Goal: Navigation & Orientation: Find specific page/section

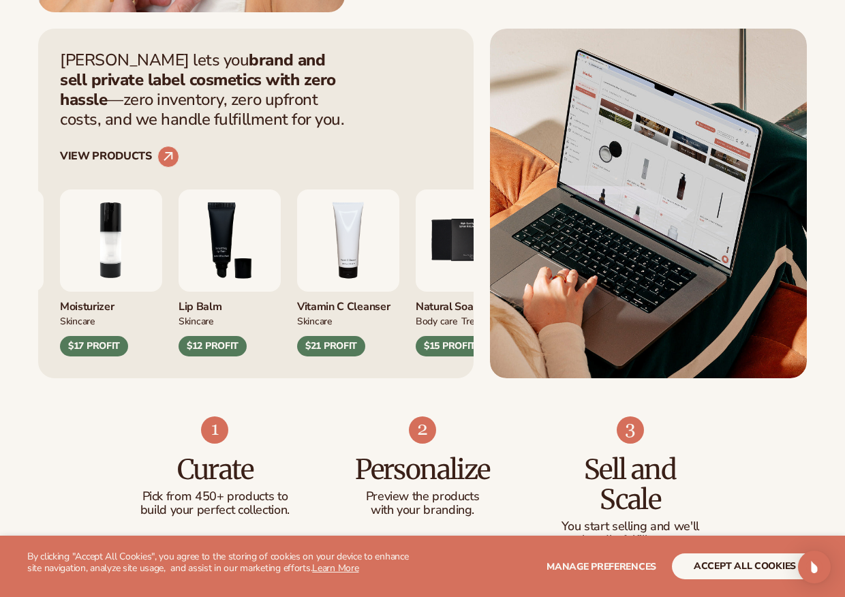
scroll to position [460, 0]
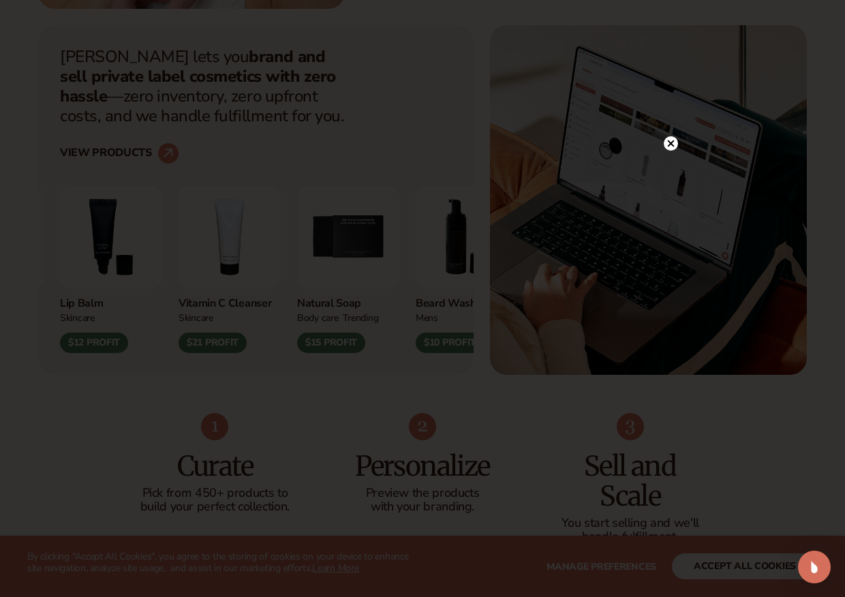
click at [669, 145] on icon at bounding box center [671, 143] width 7 height 7
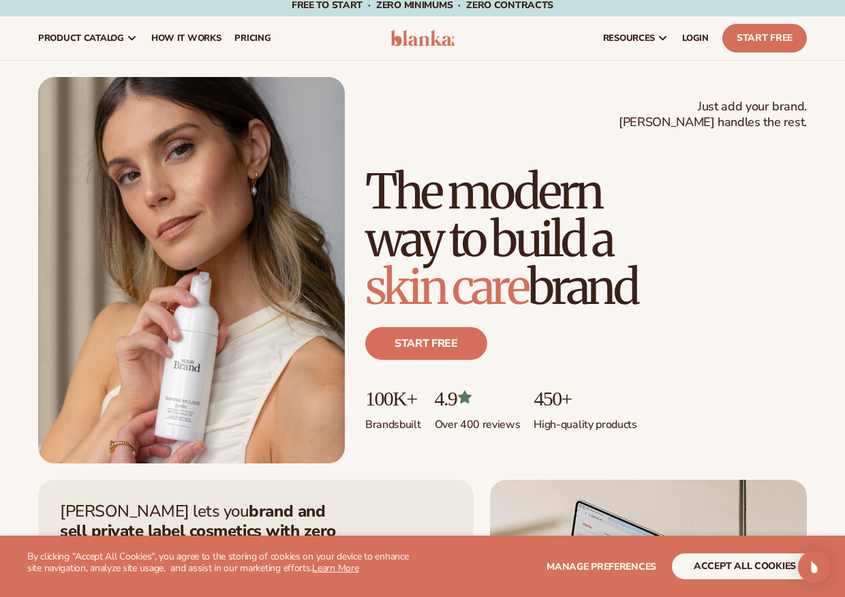
scroll to position [0, 0]
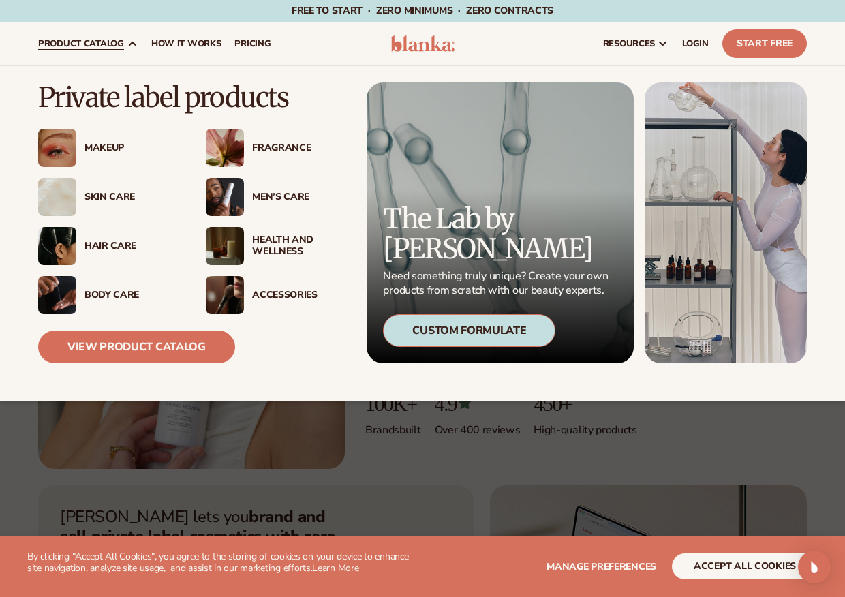
click at [273, 239] on div "Health And Wellness" at bounding box center [299, 246] width 94 height 23
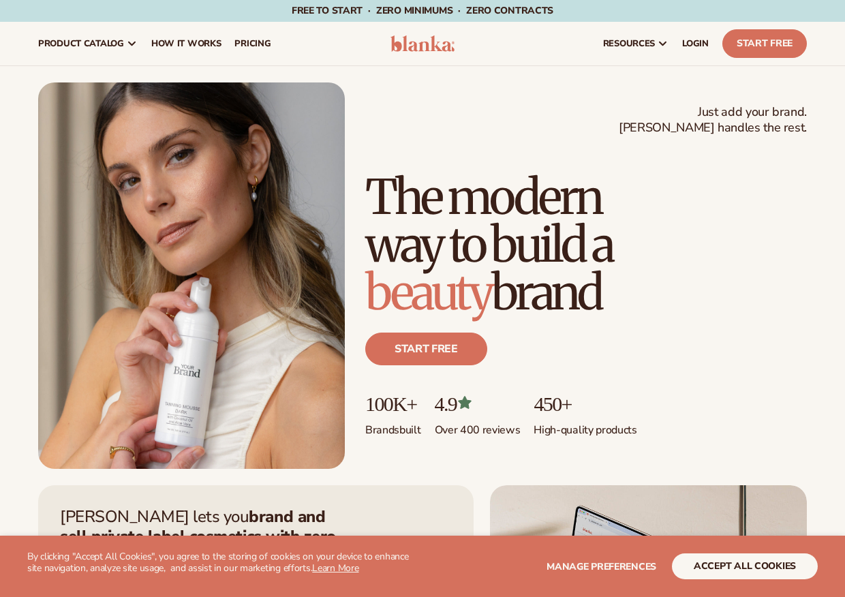
scroll to position [2, 0]
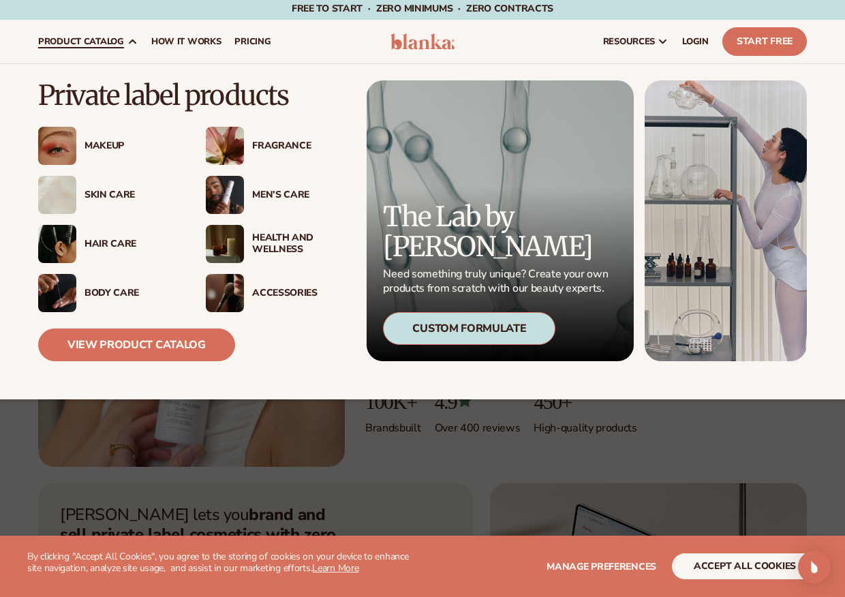
click at [110, 292] on div "Body Care" at bounding box center [132, 294] width 94 height 12
